Goal: Transaction & Acquisition: Purchase product/service

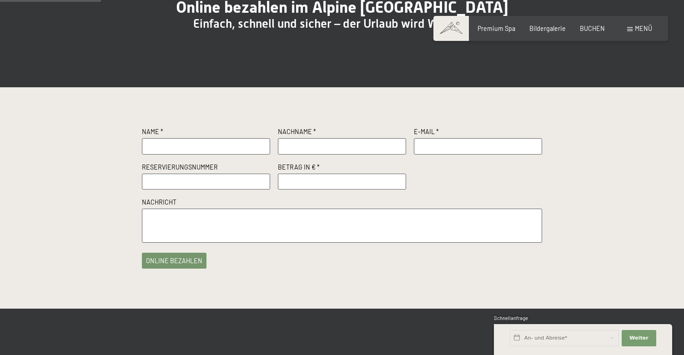
scroll to position [112, 0]
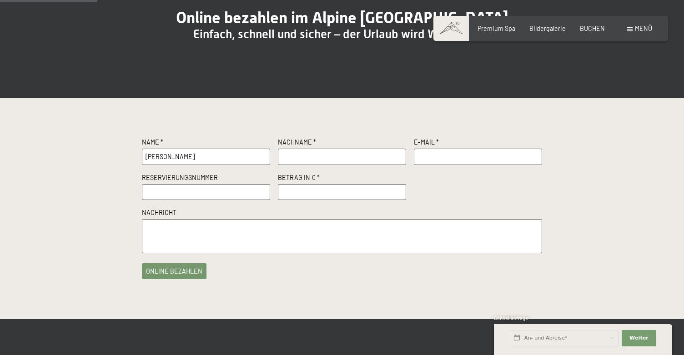
type input "[PERSON_NAME]"
type input "Horn"
type input "mre"
type input "[EMAIL_ADDRESS][DOMAIN_NAME]"
click at [221, 201] on input "text" at bounding box center [206, 192] width 128 height 16
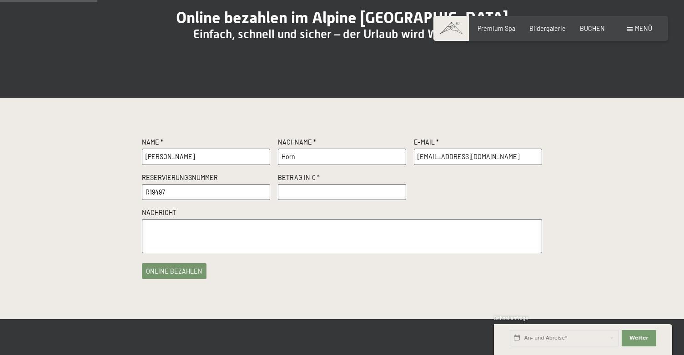
type input "R19497"
click at [325, 201] on input "number" at bounding box center [342, 192] width 128 height 16
type input "3000"
click at [253, 248] on textarea at bounding box center [342, 236] width 400 height 34
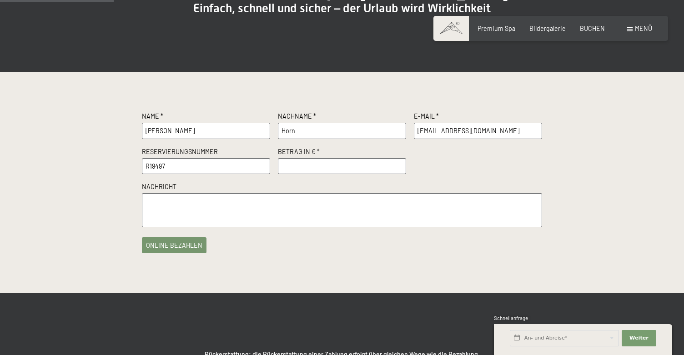
scroll to position [136, 0]
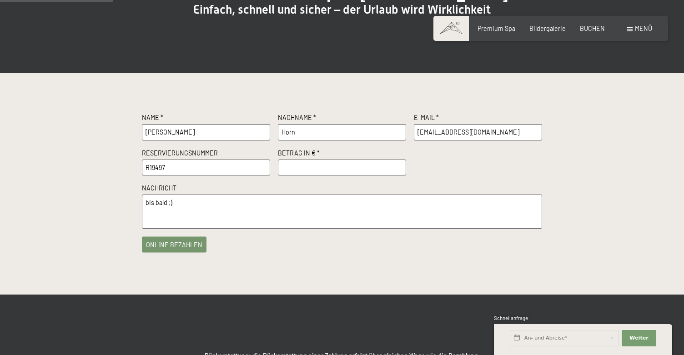
type textarea "bis bald ;)"
click at [188, 253] on button "online bezahlen" at bounding box center [174, 245] width 65 height 16
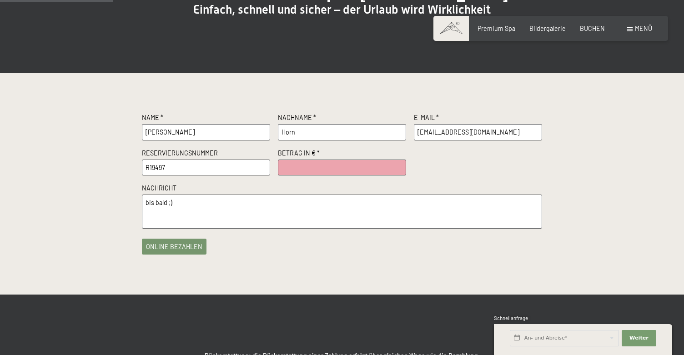
click at [325, 176] on input "number" at bounding box center [342, 168] width 128 height 16
type input "3000"
click at [187, 253] on button "online bezahlen" at bounding box center [174, 245] width 65 height 16
